Goal: Task Accomplishment & Management: Manage account settings

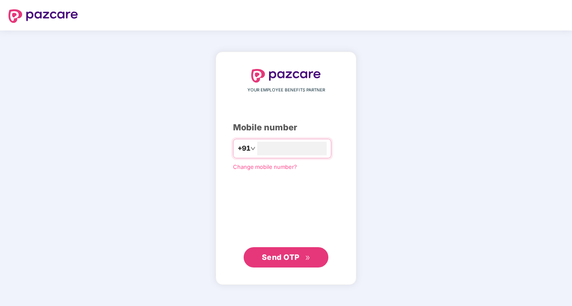
type input "**********"
click at [293, 255] on span "Send OTP" at bounding box center [281, 257] width 38 height 9
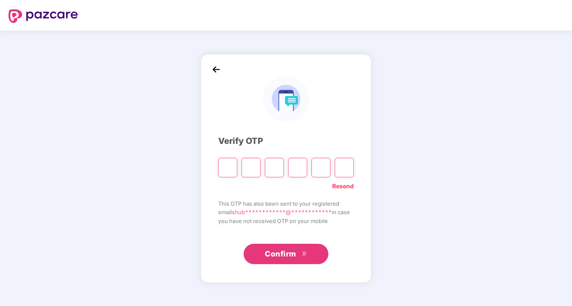
type input "*"
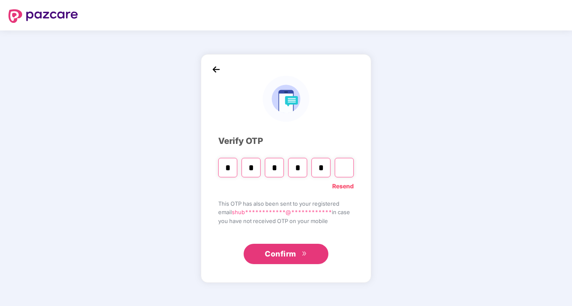
type input "*"
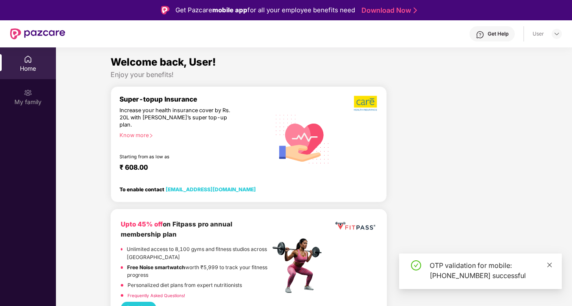
click at [547, 264] on icon "close" at bounding box center [550, 265] width 6 height 6
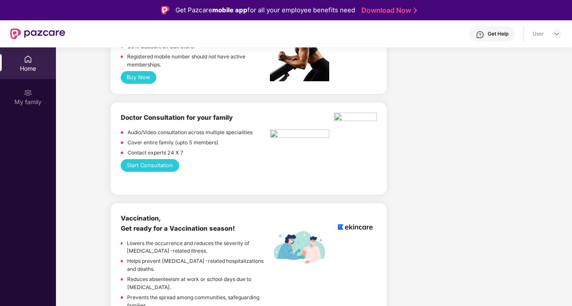
scroll to position [347, 0]
